Goal: Use online tool/utility: Utilize a website feature to perform a specific function

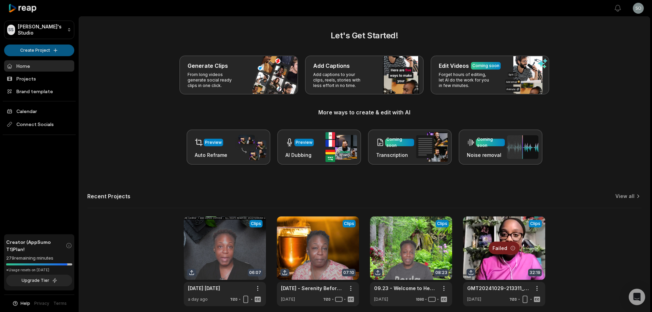
click at [19, 46] on html "SS Sophia's Studio Create Project Home Projects Brand template Calendar Connect…" at bounding box center [326, 156] width 652 height 312
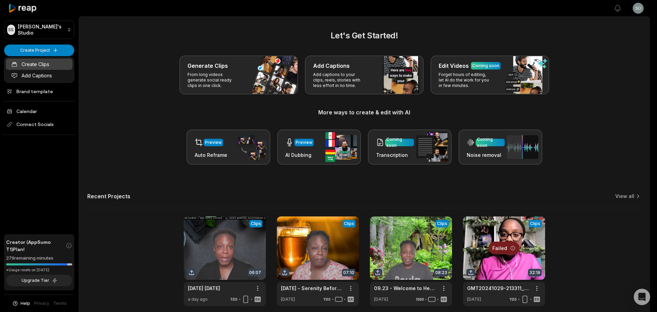
click at [22, 63] on link "Create Clips" at bounding box center [39, 63] width 67 height 11
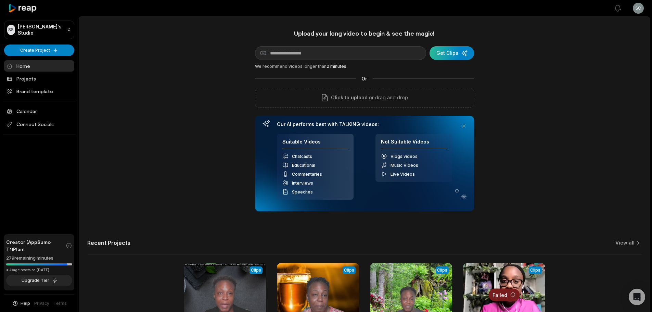
click at [459, 52] on div "submit" at bounding box center [451, 53] width 44 height 14
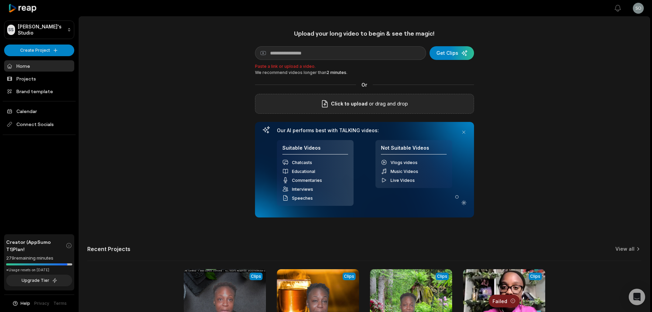
click at [331, 106] on label "Click to upload" at bounding box center [343, 104] width 47 height 8
click at [0, 0] on input "Click to upload" at bounding box center [0, 0] width 0 height 0
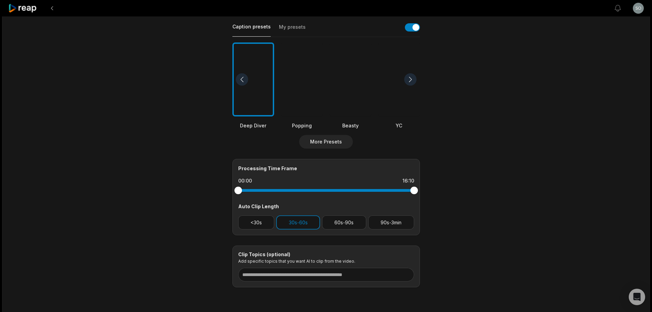
scroll to position [171, 0]
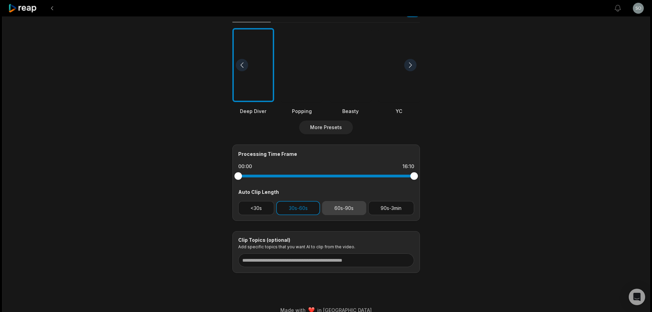
click at [344, 207] on button "60s-90s" at bounding box center [344, 208] width 44 height 14
click at [378, 206] on button "90s-3min" at bounding box center [391, 208] width 46 height 14
click at [345, 206] on button "60s-90s" at bounding box center [344, 208] width 44 height 14
click at [303, 209] on button "30s-60s" at bounding box center [298, 208] width 44 height 14
click at [337, 207] on button "60s-90s" at bounding box center [344, 208] width 44 height 14
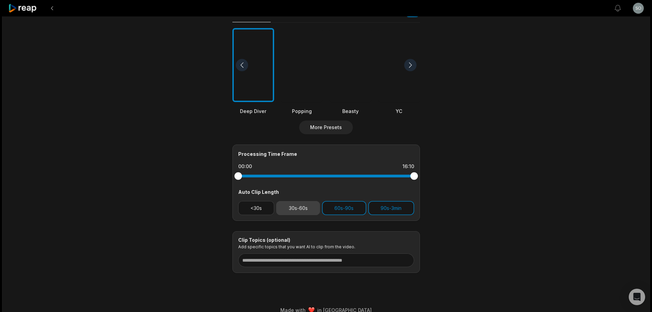
click at [307, 206] on button "30s-60s" at bounding box center [298, 208] width 44 height 14
click at [290, 209] on button "30s-60s" at bounding box center [298, 208] width 44 height 14
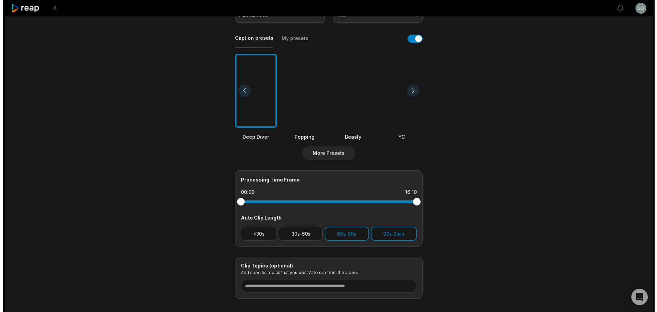
scroll to position [113, 0]
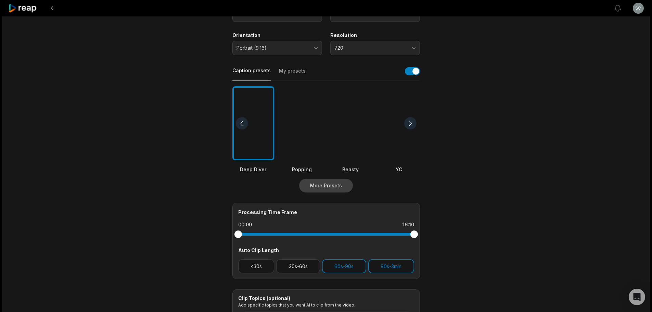
click at [319, 184] on button "More Presets" at bounding box center [326, 186] width 54 height 14
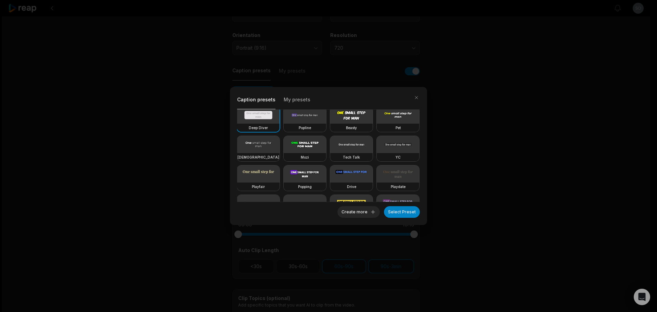
scroll to position [0, 0]
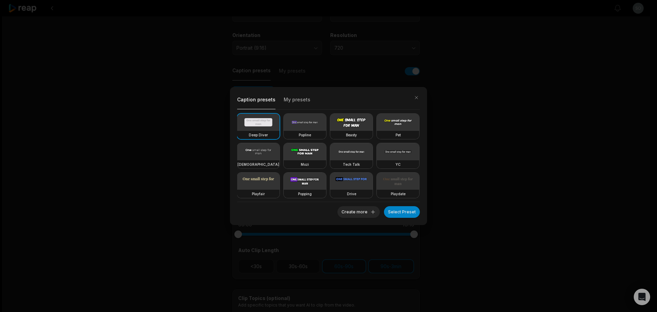
click at [377, 139] on div "Pet" at bounding box center [398, 135] width 42 height 8
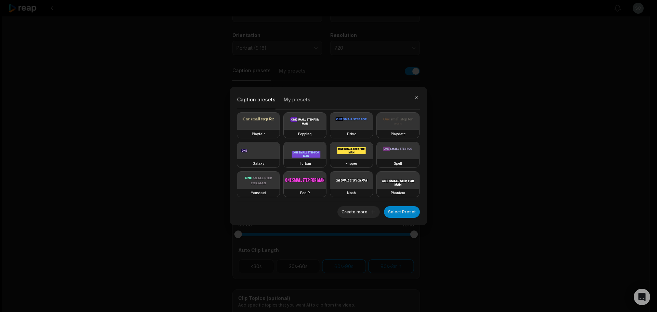
scroll to position [119, 0]
click at [326, 171] on video at bounding box center [305, 179] width 42 height 17
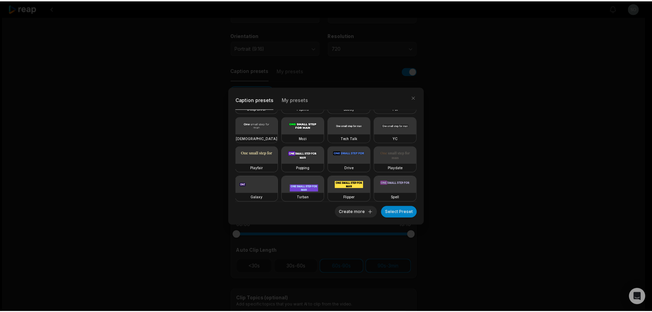
scroll to position [0, 0]
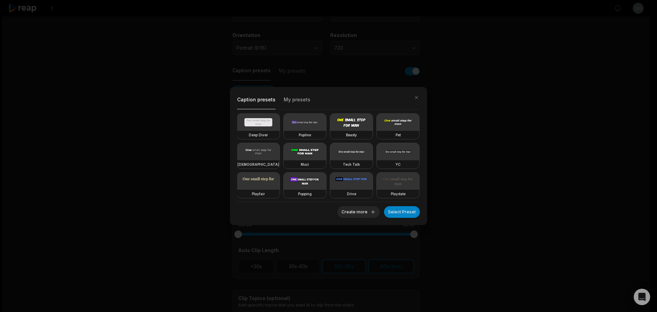
click at [377, 131] on video at bounding box center [398, 122] width 42 height 17
click at [395, 211] on button "Select Preset" at bounding box center [402, 212] width 36 height 12
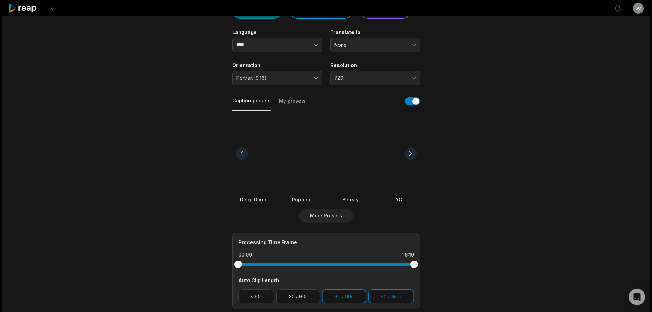
scroll to position [44, 0]
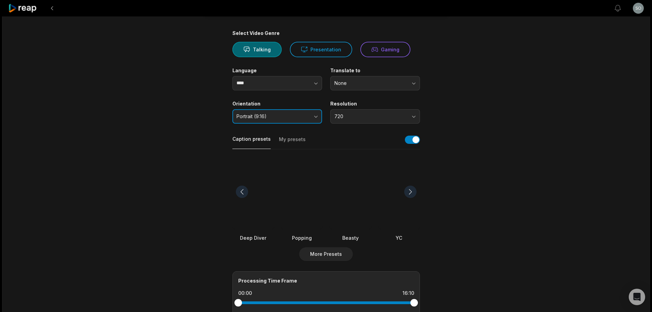
click at [309, 114] on button "Portrait (9:16)" at bounding box center [277, 116] width 90 height 14
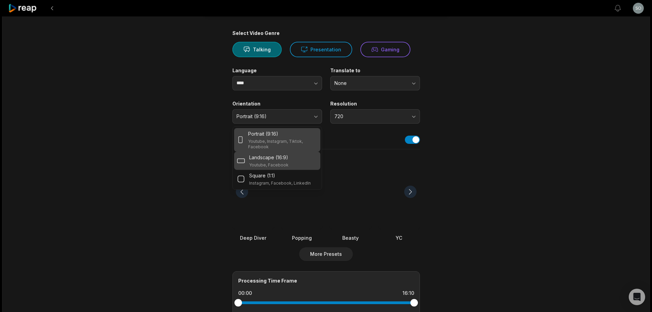
click at [290, 157] on div "Landscape (16:9) Youtube, Facebook" at bounding box center [277, 161] width 81 height 14
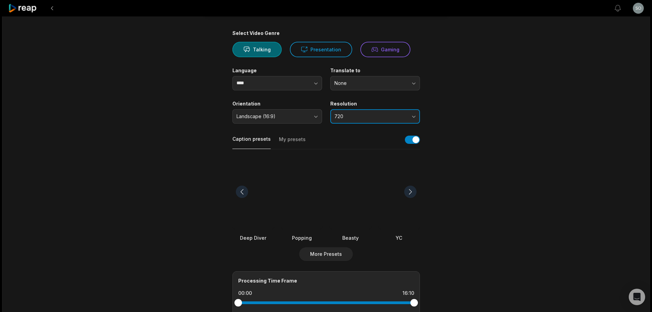
click at [397, 117] on span "720" at bounding box center [370, 116] width 72 height 6
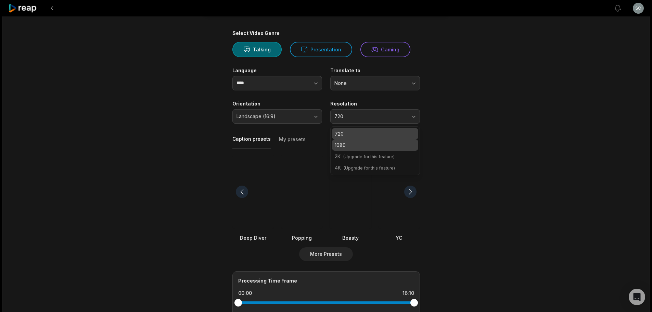
click at [380, 148] on div "1080" at bounding box center [375, 144] width 86 height 11
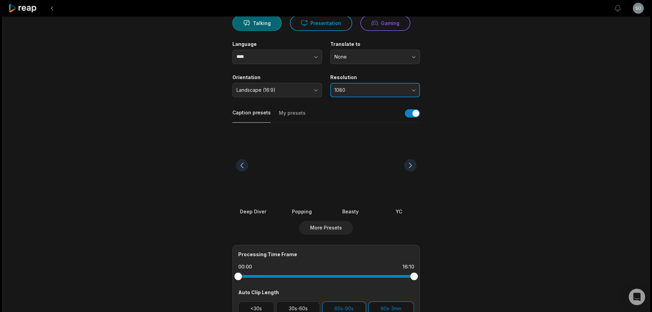
scroll to position [79, 0]
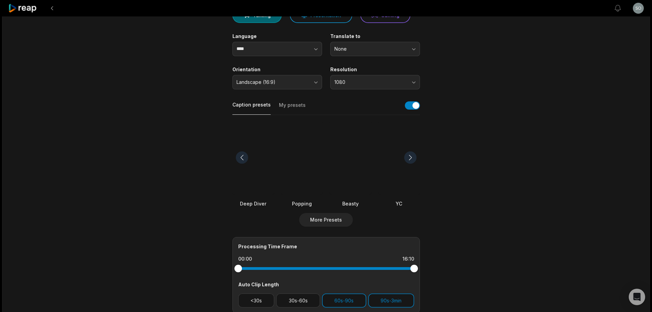
click at [300, 187] on div at bounding box center [302, 157] width 42 height 74
click at [408, 158] on div at bounding box center [410, 157] width 12 height 12
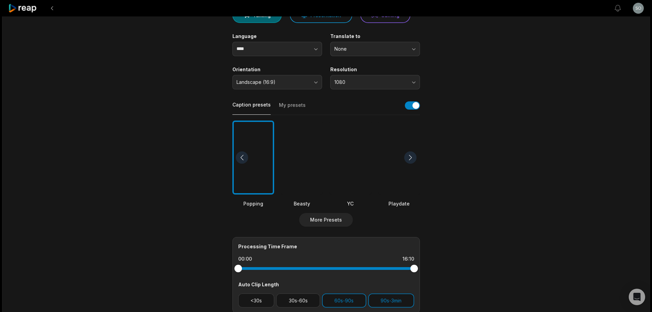
click at [408, 158] on div at bounding box center [410, 157] width 12 height 12
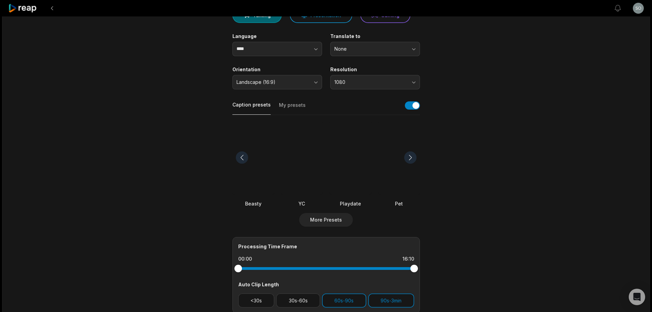
click at [408, 158] on div at bounding box center [410, 157] width 12 height 12
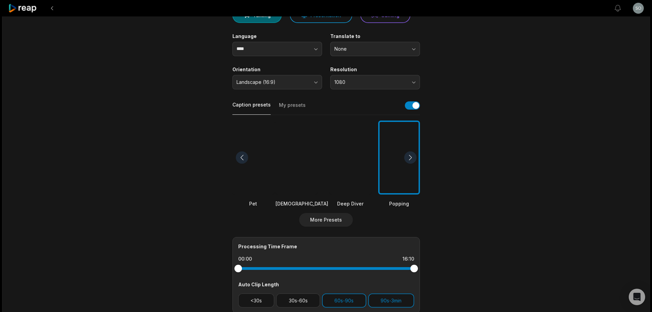
click at [408, 158] on div at bounding box center [410, 157] width 12 height 12
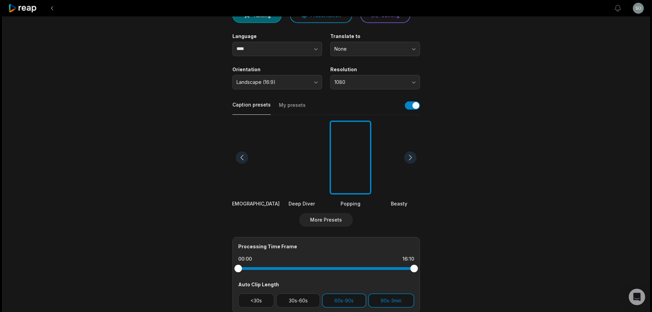
click at [240, 158] on div at bounding box center [242, 157] width 12 height 12
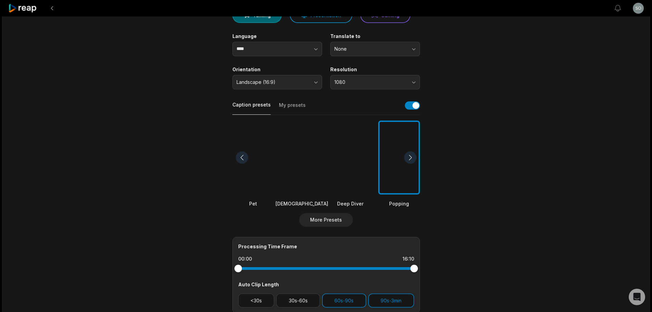
click at [240, 158] on div at bounding box center [242, 157] width 12 height 12
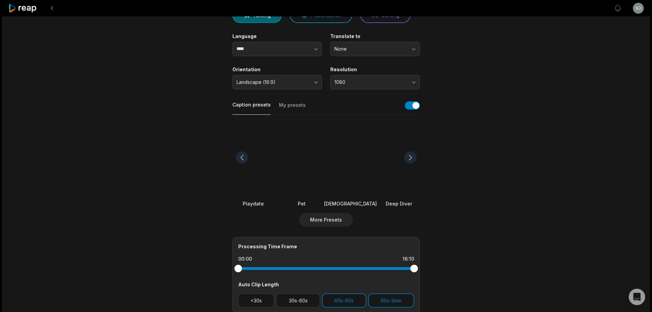
click at [243, 173] on div at bounding box center [253, 157] width 42 height 74
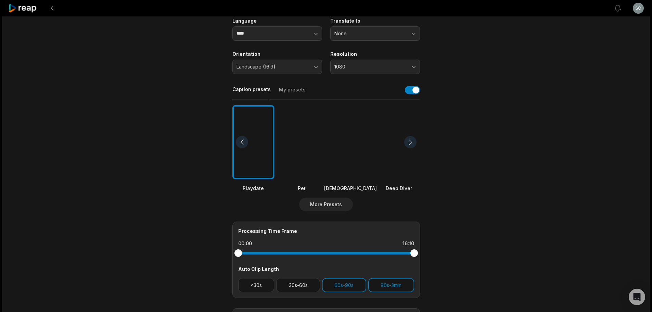
scroll to position [0, 0]
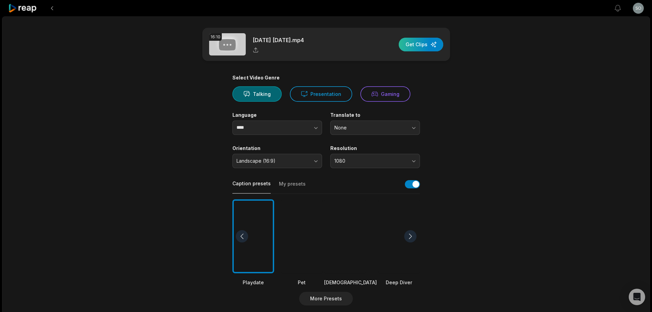
click at [414, 50] on div "button" at bounding box center [420, 45] width 44 height 14
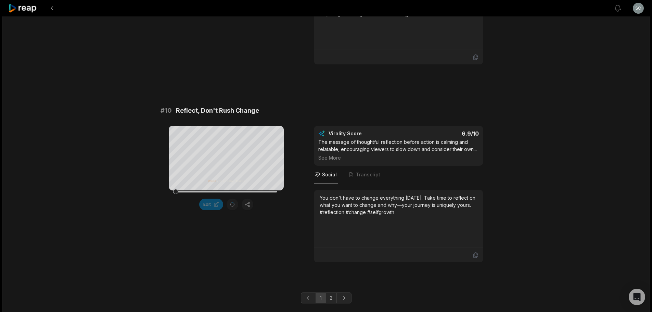
scroll to position [1836, 0]
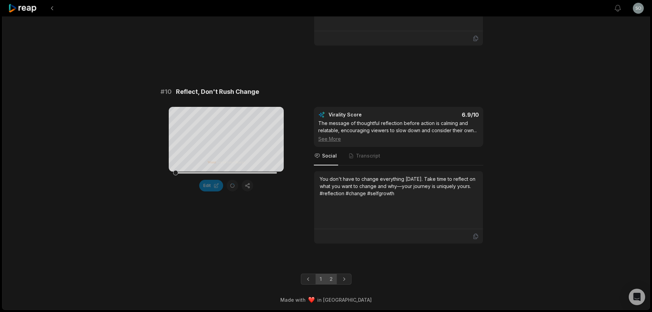
click at [333, 279] on link "2" at bounding box center [330, 278] width 11 height 11
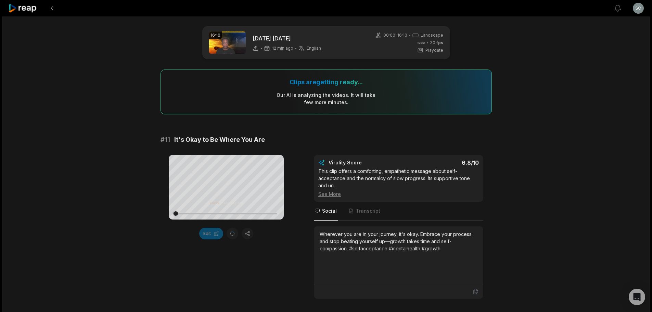
scroll to position [0, 0]
